Goal: Information Seeking & Learning: Check status

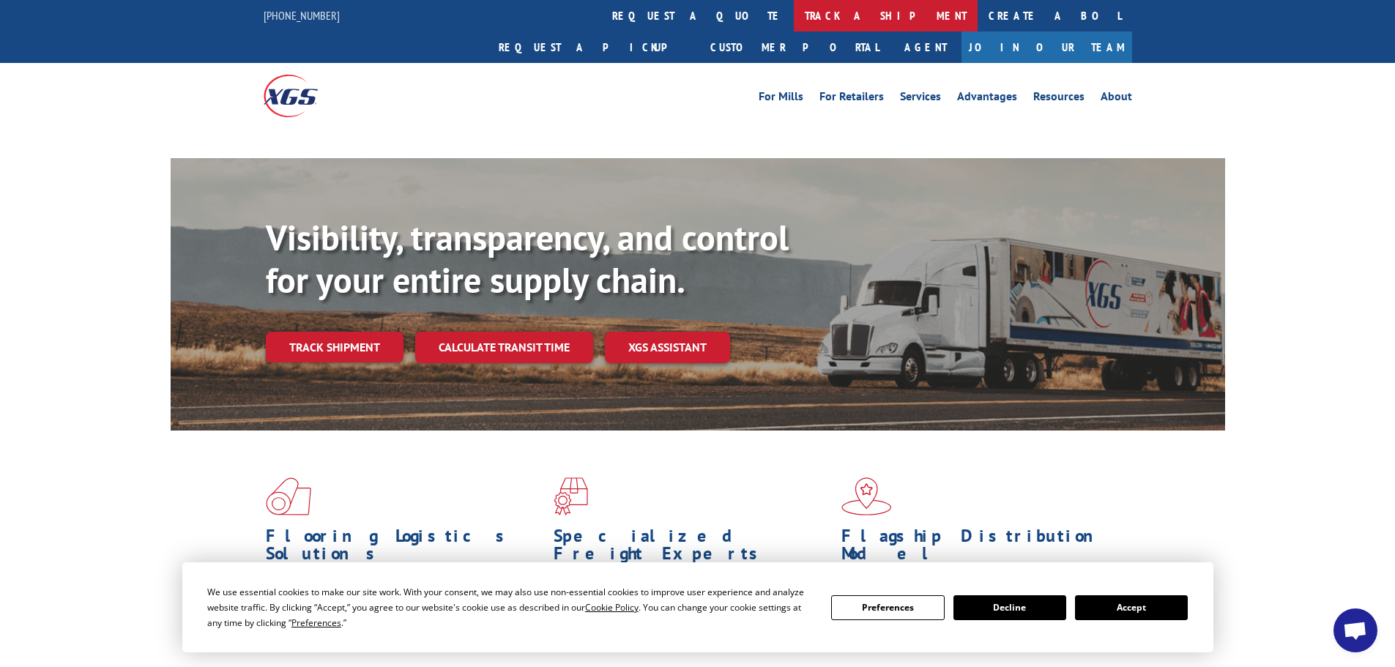
click at [794, 17] on link "track a shipment" at bounding box center [886, 15] width 184 height 31
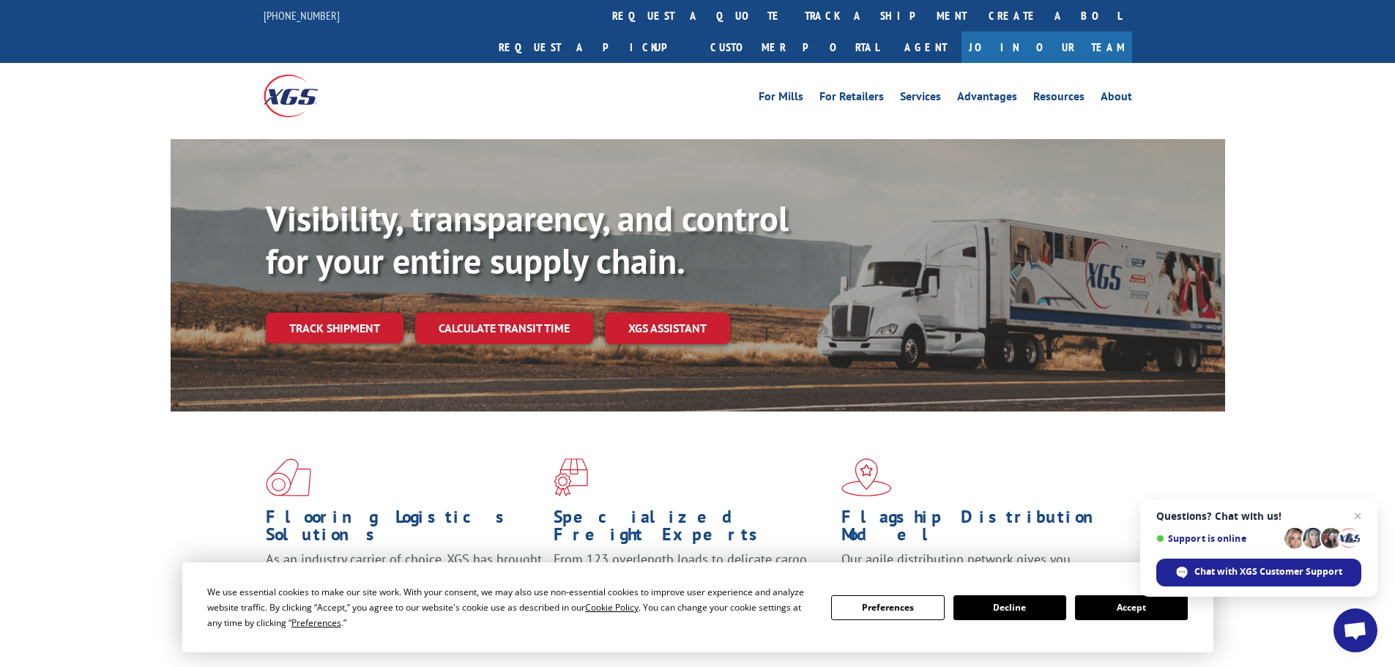
click at [1145, 608] on button "Accept" at bounding box center [1131, 607] width 113 height 25
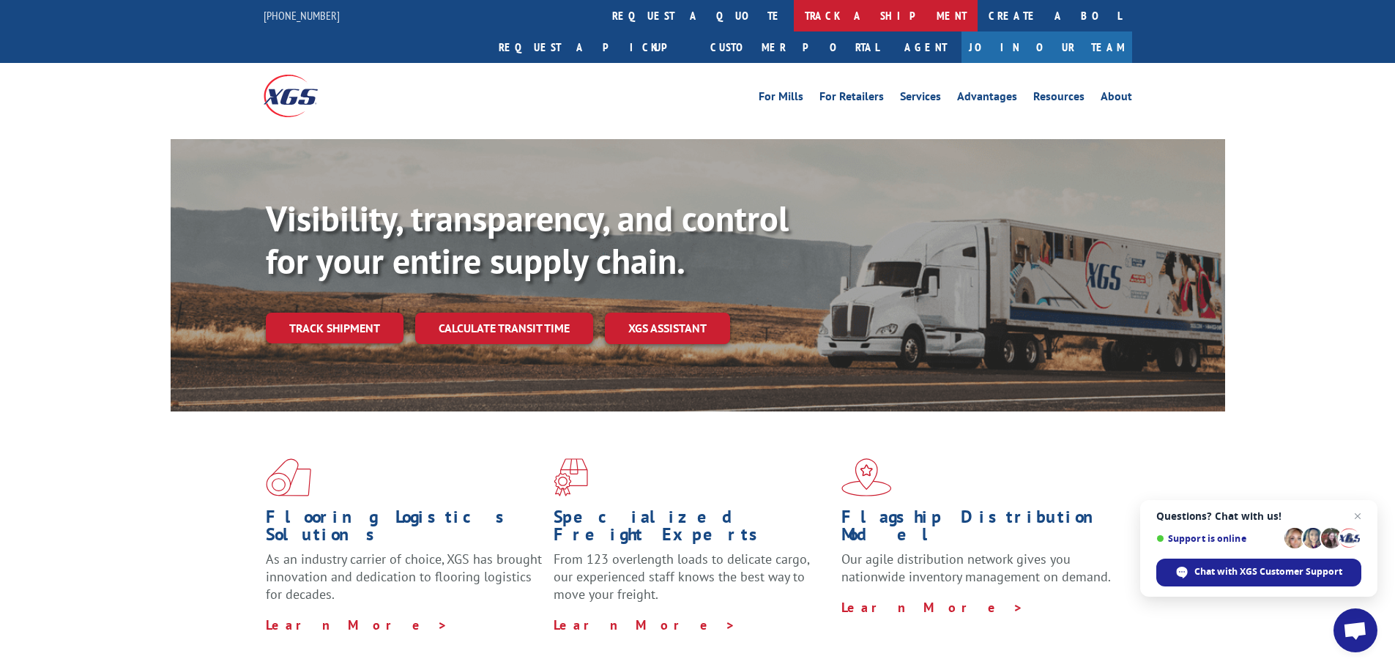
click at [794, 15] on link "track a shipment" at bounding box center [886, 15] width 184 height 31
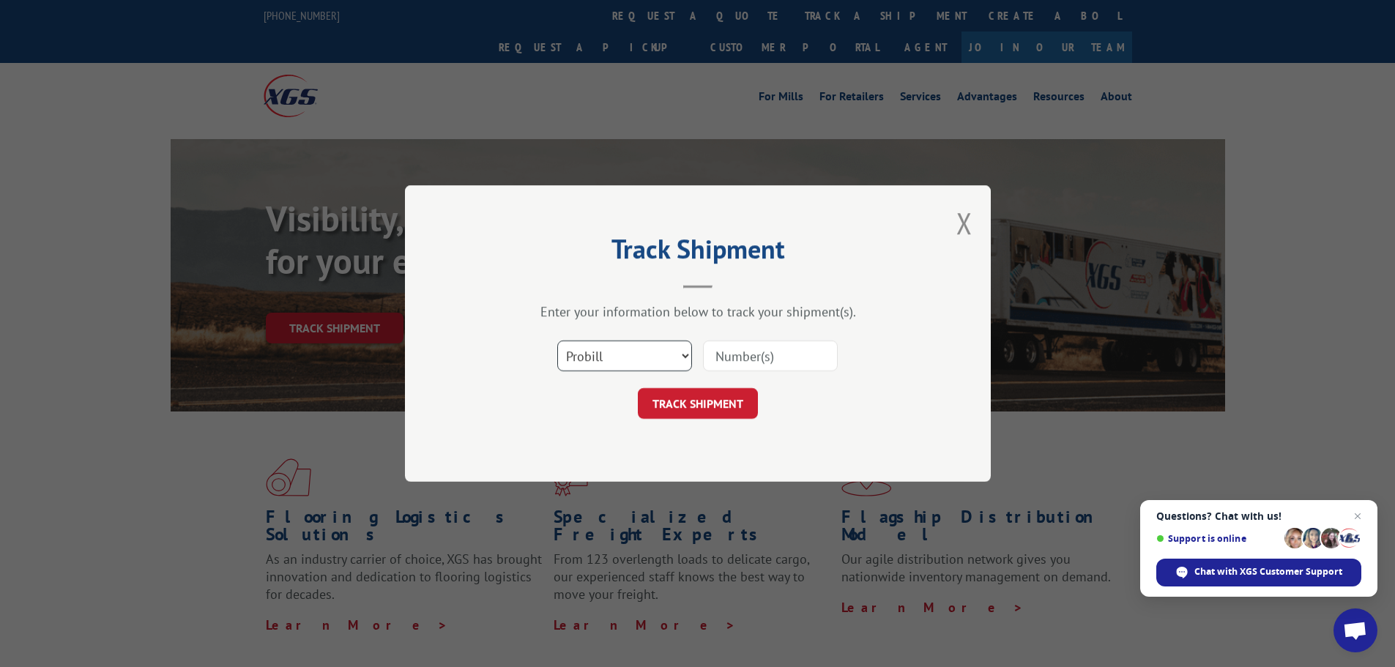
click at [623, 353] on select "Select category... Probill BOL PO" at bounding box center [624, 355] width 135 height 31
select select "bol"
click at [557, 340] on select "Select category... Probill BOL PO" at bounding box center [624, 355] width 135 height 31
click at [742, 353] on input at bounding box center [770, 355] width 135 height 31
paste input "6329377"
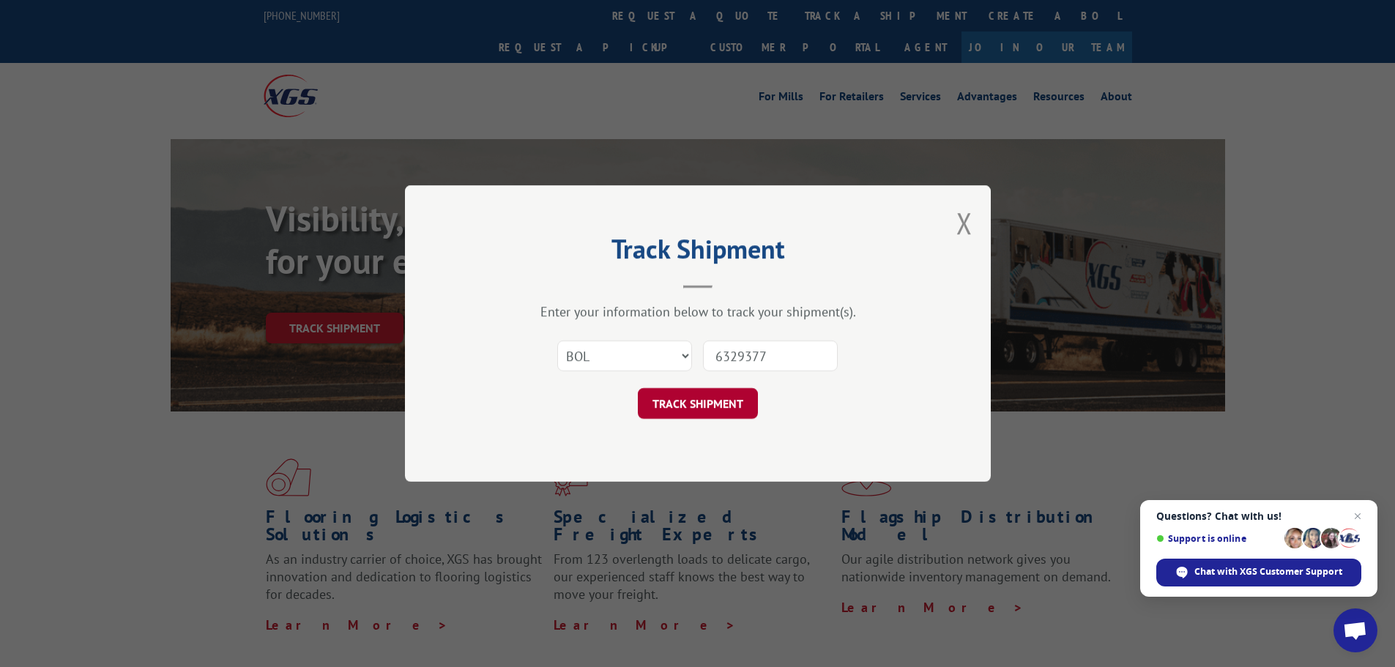
type input "6329377"
click at [705, 394] on button "TRACK SHIPMENT" at bounding box center [698, 403] width 120 height 31
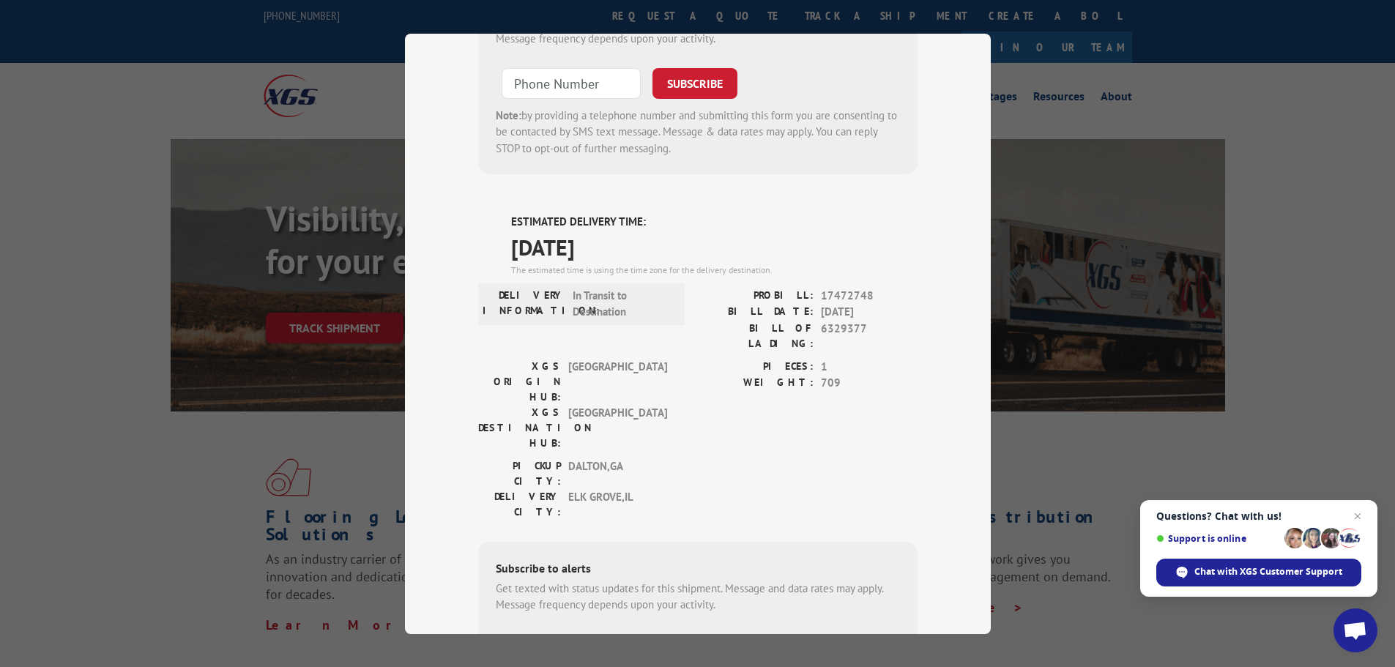
scroll to position [510, 0]
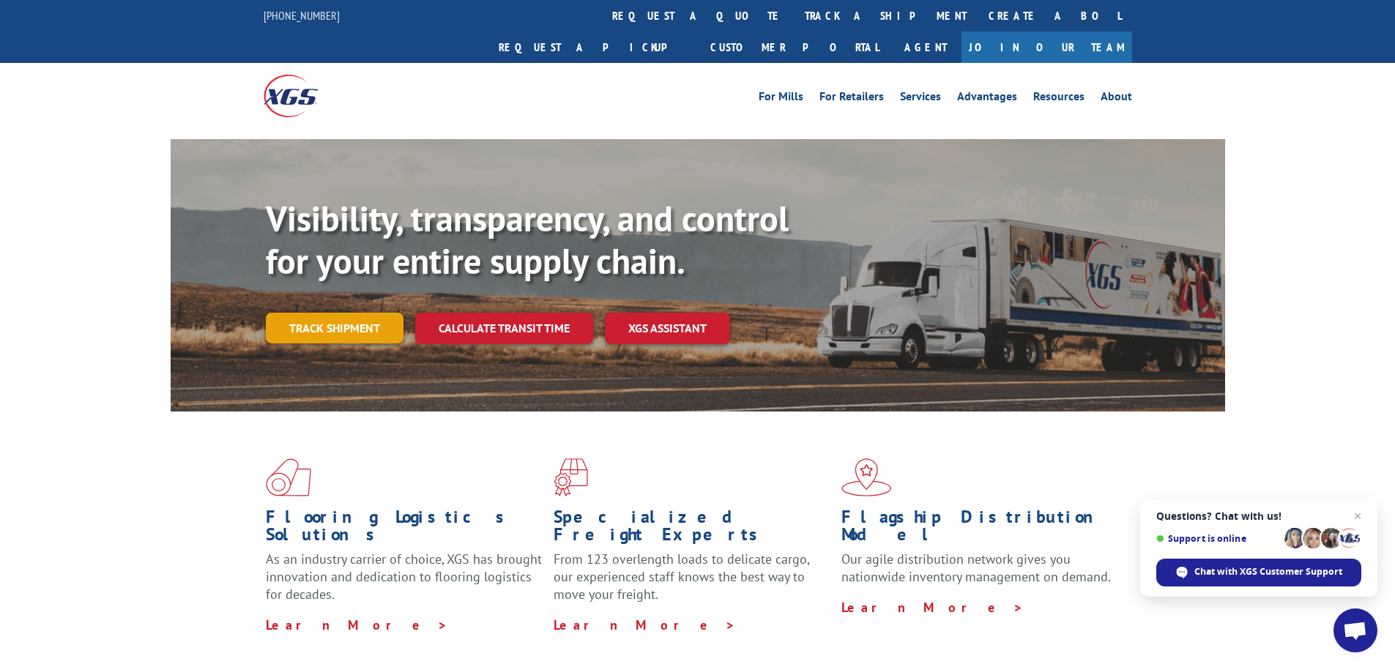
click at [343, 313] on link "Track shipment" at bounding box center [335, 328] width 138 height 31
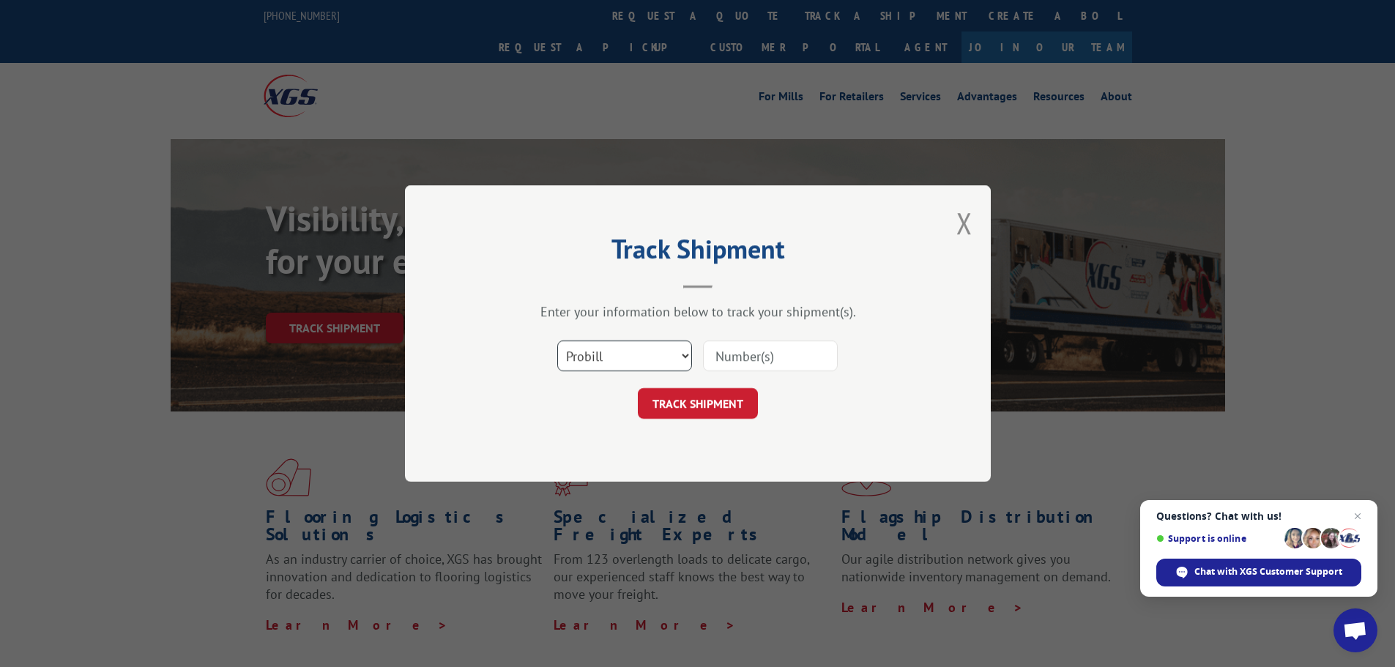
drag, startPoint x: 605, startPoint y: 358, endPoint x: 608, endPoint y: 369, distance: 11.2
click at [605, 358] on select "Select category... Probill BOL PO" at bounding box center [624, 355] width 135 height 31
select select "bol"
click at [557, 340] on select "Select category... Probill BOL PO" at bounding box center [624, 355] width 135 height 31
click at [737, 347] on input at bounding box center [770, 355] width 135 height 31
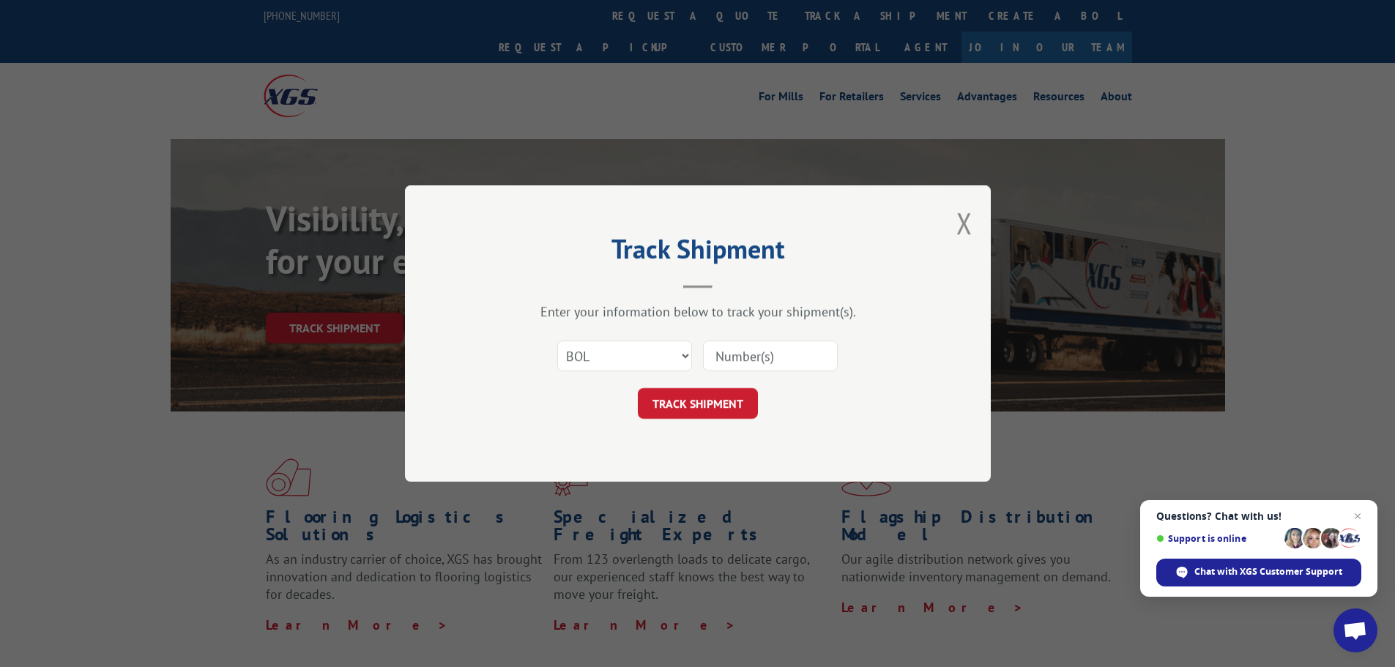
paste input "6043413"
type input "6043413"
click at [726, 394] on button "TRACK SHIPMENT" at bounding box center [698, 403] width 120 height 31
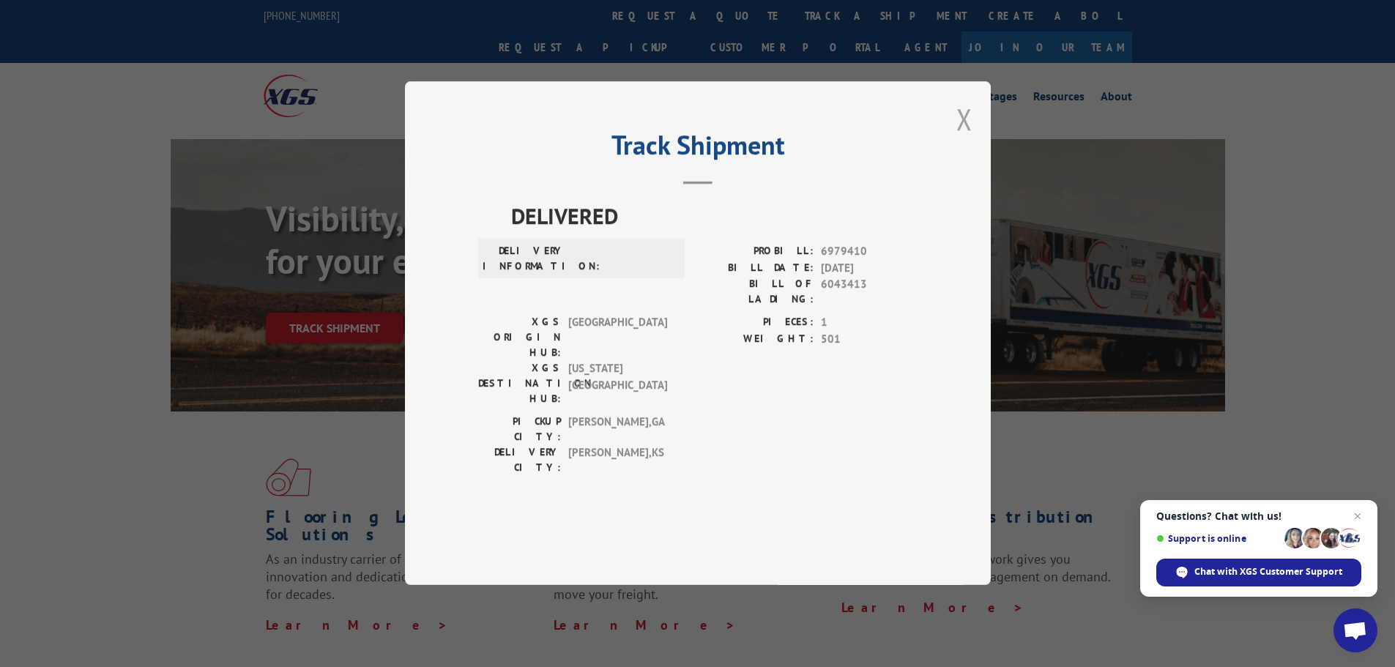
click at [962, 138] on button "Close modal" at bounding box center [964, 119] width 16 height 39
